Goal: Check status: Check status

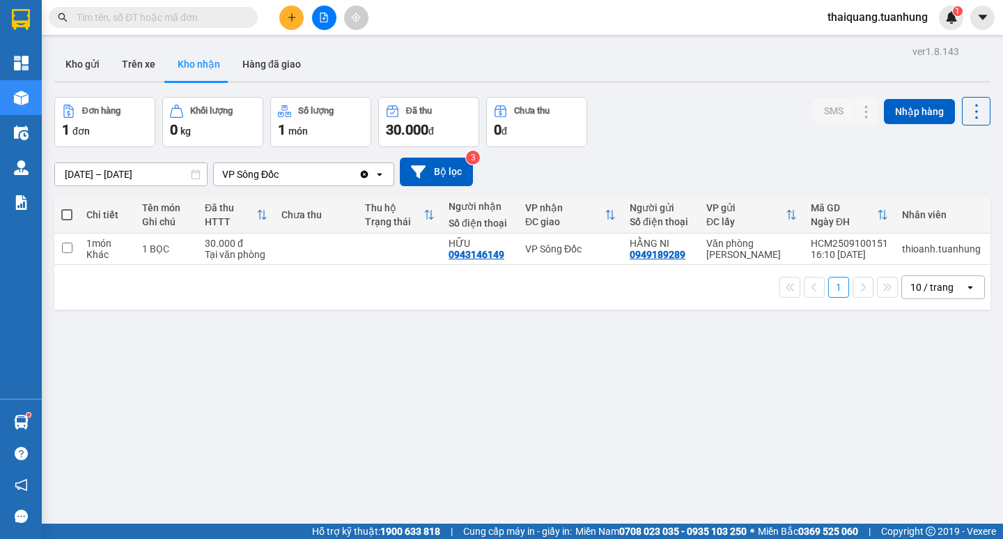
click at [639, 92] on div "ver 1.8.143 Kho gửi Trên xe Kho nhận Hàng đã giao Đơn hàng 1 đơn Khối lượng 0 k…" at bounding box center [523, 311] width 948 height 539
click at [654, 141] on div "Đơn hàng 1 đơn Khối lượng 0 kg Số lượng 1 món Đã thu 30.000 đ Chưa thu 0 đ SMS …" at bounding box center [522, 122] width 937 height 50
click at [746, 100] on div "Đơn hàng 1 đơn Khối lượng 0 kg Số lượng 1 món Đã thu 30.000 đ Chưa thu 0 đ SMS …" at bounding box center [522, 122] width 937 height 50
click at [82, 65] on button "Kho gửi" at bounding box center [82, 63] width 56 height 33
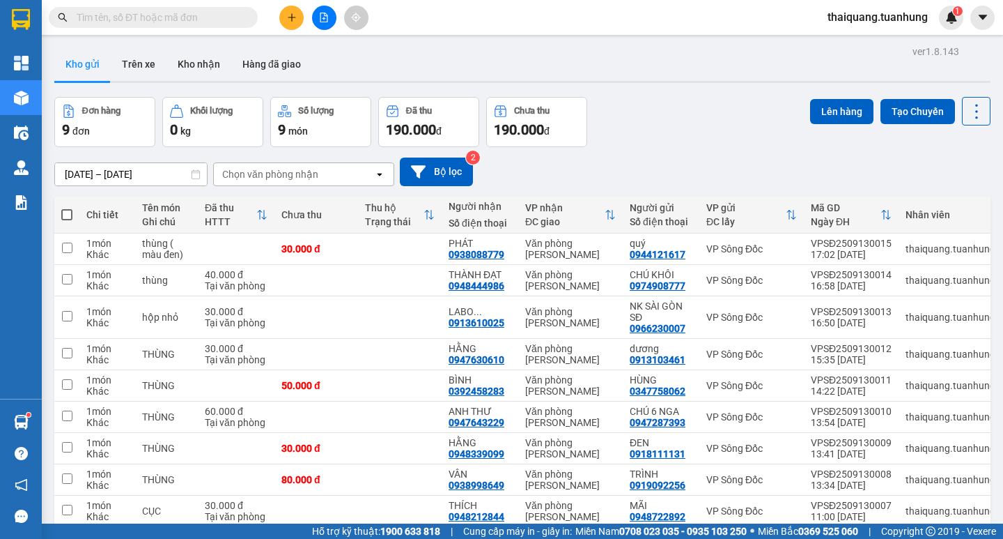
click at [663, 84] on div "ver 1.8.143 Kho gửi Trên xe Kho nhận Hàng đã giao Đơn hàng 9 đơn Khối lượng 0 k…" at bounding box center [523, 311] width 948 height 539
click at [193, 69] on button "Kho nhận" at bounding box center [199, 63] width 65 height 33
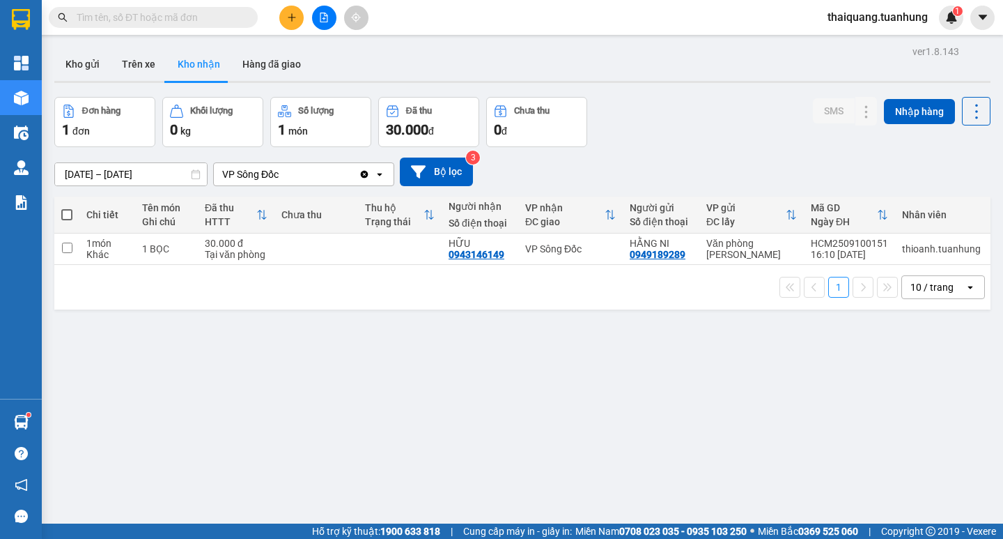
click at [643, 75] on div "Kho gửi Trên xe Kho nhận Hàng đã giao" at bounding box center [522, 65] width 937 height 37
click at [661, 122] on div "Đơn hàng 1 đơn Khối lượng 0 kg Số lượng 1 món Đã thu 30.000 đ Chưa thu 0 đ SMS …" at bounding box center [522, 122] width 937 height 50
